Goal: Task Accomplishment & Management: Use online tool/utility

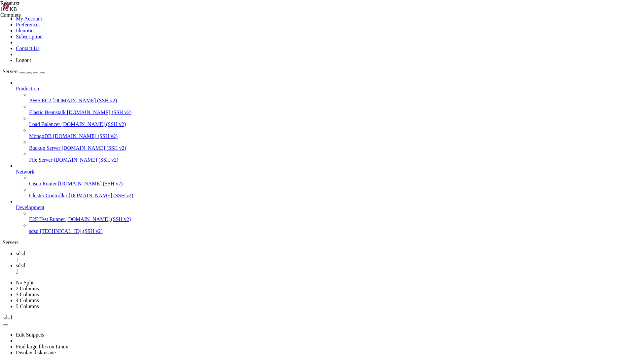
drag, startPoint x: 19, startPoint y: 292, endPoint x: 24, endPoint y: 291, distance: 4.4
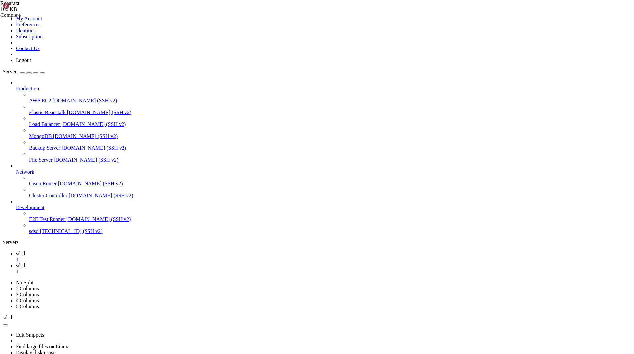
click at [19, 234] on div "Production AWS EC2 [DOMAIN_NAME] (SSH v2) Elastic Beanstalk [DOMAIN_NAME] (SSH …" at bounding box center [317, 157] width 629 height 155
click at [30, 234] on div "Production AWS EC2 [DOMAIN_NAME] (SSH v2) Elastic Beanstalk [DOMAIN_NAME] (SSH …" at bounding box center [317, 157] width 629 height 155
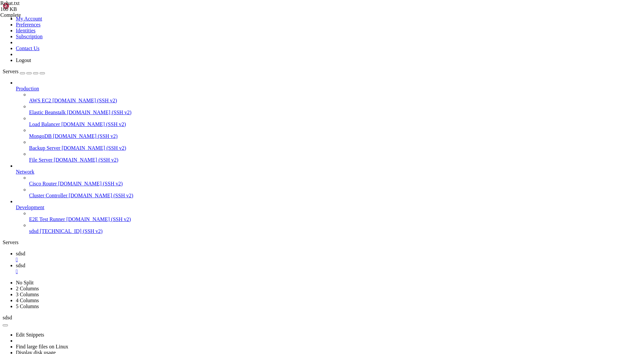
scroll to position [1319, 0]
drag, startPoint x: 272, startPoint y: 667, endPoint x: 8, endPoint y: 633, distance: 267.0
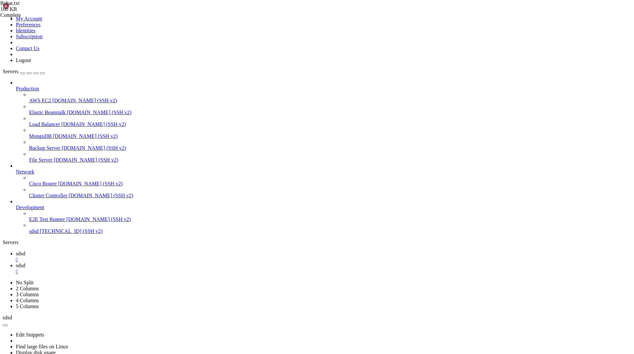
scroll to position [1409, 0]
click at [9, 234] on div "Production AWS EC2 [DOMAIN_NAME] (SSH v2) Elastic Beanstalk [DOMAIN_NAME] (SSH …" at bounding box center [317, 157] width 629 height 155
click at [36, 234] on div "Production AWS EC2 [DOMAIN_NAME] (SSH v2) Elastic Beanstalk [DOMAIN_NAME] (SSH …" at bounding box center [317, 157] width 629 height 155
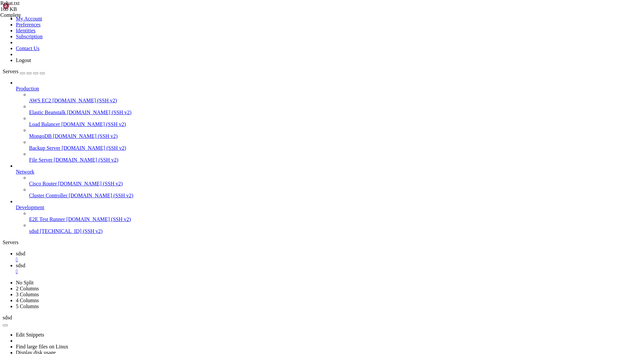
click at [17, 234] on div "Production AWS EC2 [DOMAIN_NAME] (SSH v2) Elastic Beanstalk [DOMAIN_NAME] (SSH …" at bounding box center [317, 157] width 629 height 155
